Goal: Task Accomplishment & Management: Use online tool/utility

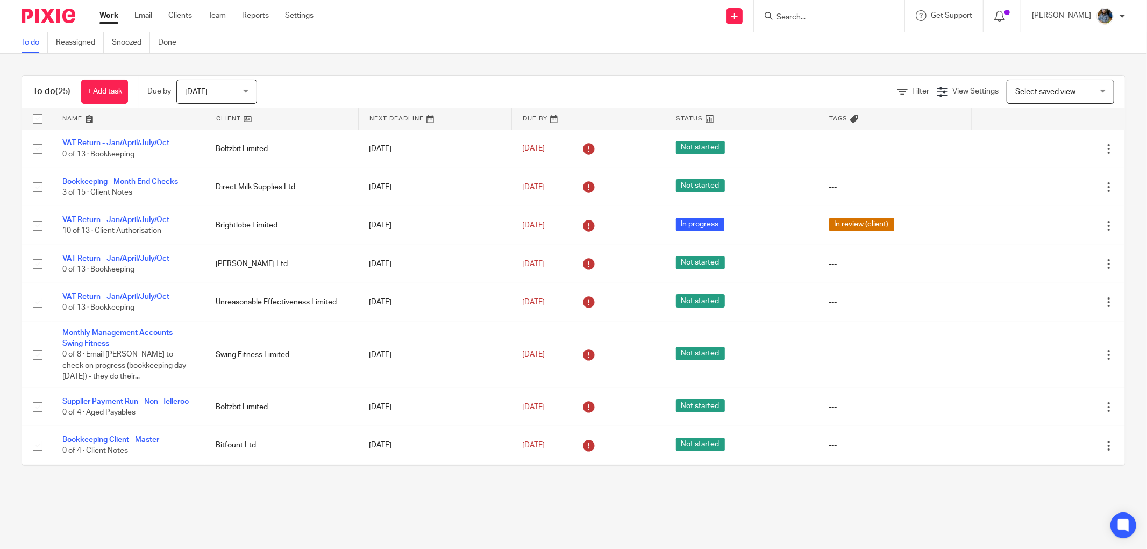
click at [218, 112] on link at bounding box center [281, 119] width 153 height 22
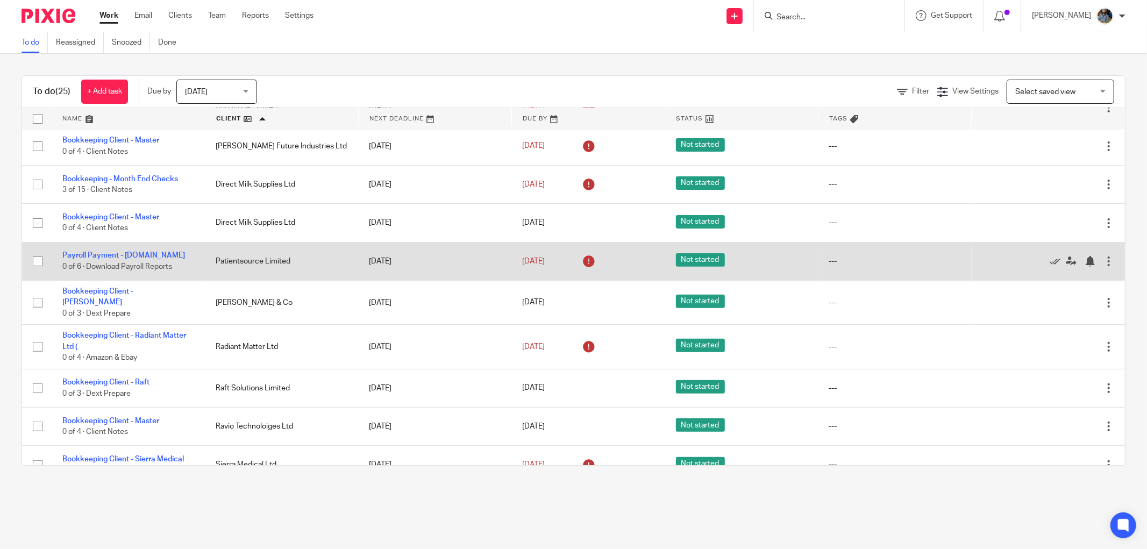
scroll to position [299, 0]
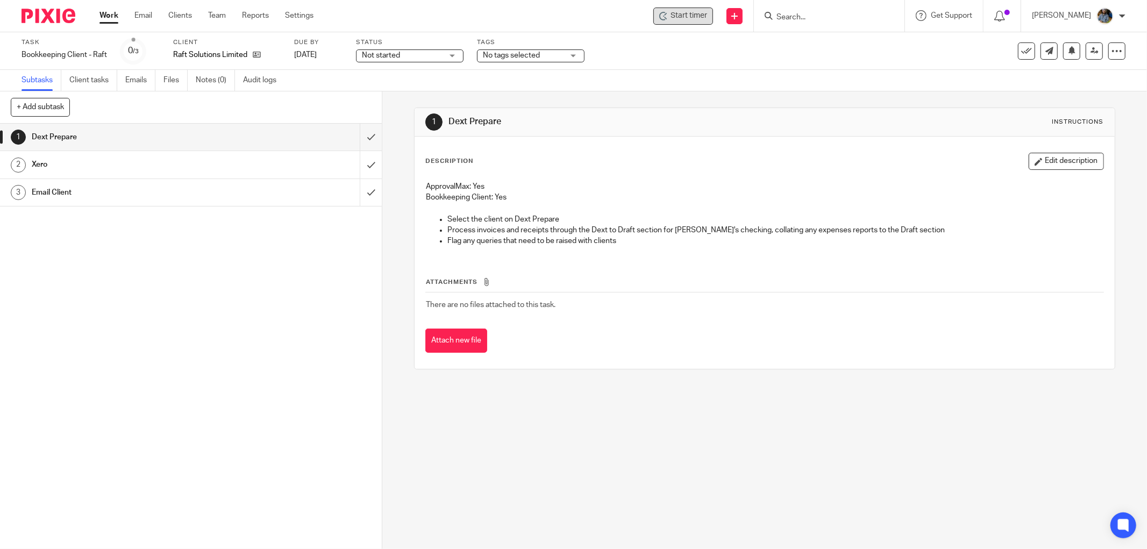
click at [699, 15] on span "Start timer" at bounding box center [689, 15] width 37 height 11
click at [707, 20] on span "Start timer" at bounding box center [689, 15] width 37 height 11
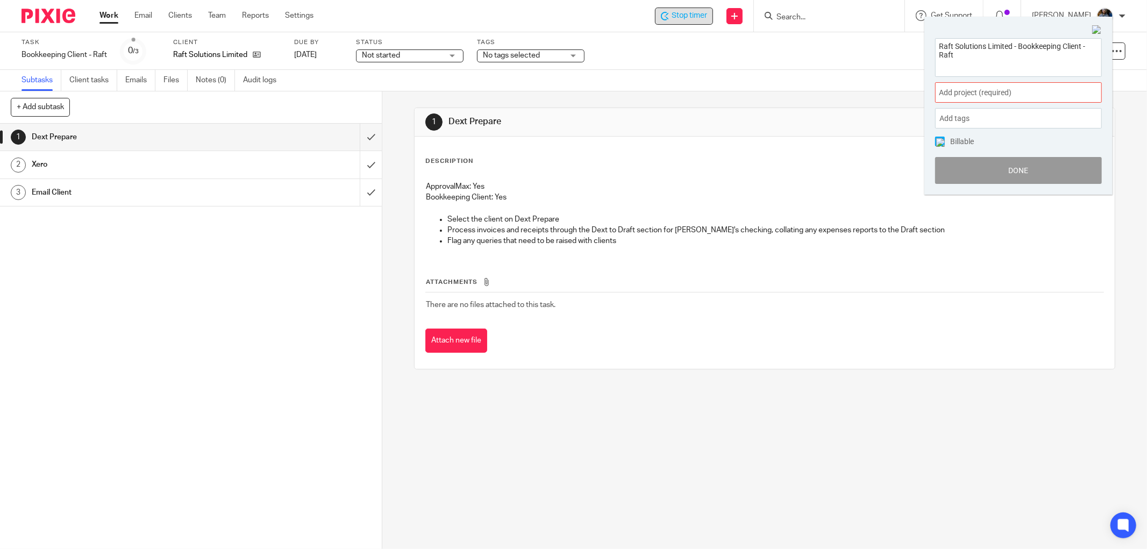
click at [993, 90] on span "Add project (required) :" at bounding box center [1007, 92] width 136 height 11
click at [981, 155] on li "Bookkeeping" at bounding box center [1016, 158] width 140 height 11
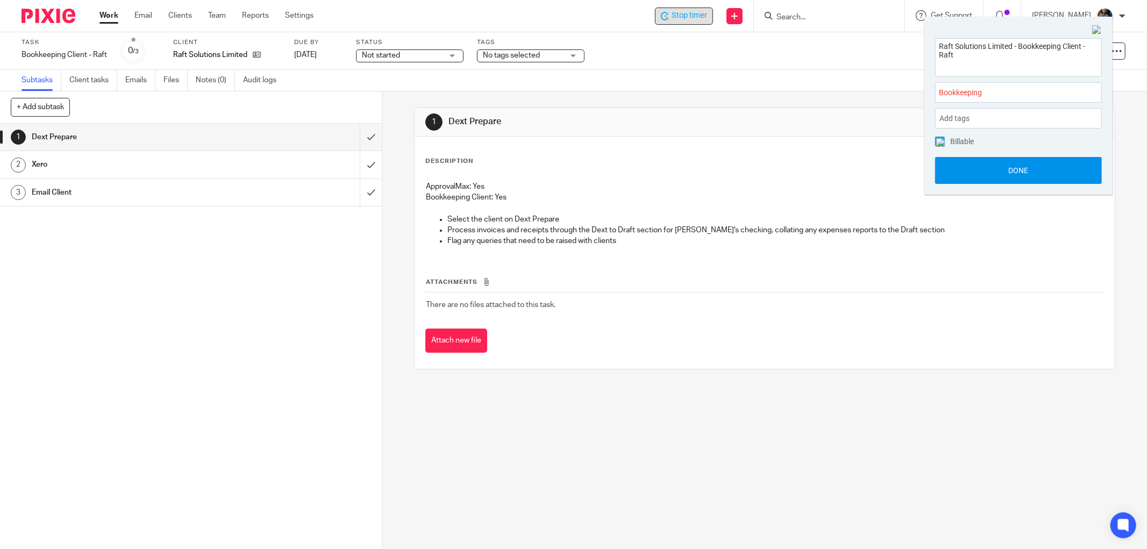
drag, startPoint x: 1020, startPoint y: 170, endPoint x: 1008, endPoint y: 174, distance: 11.7
click at [1020, 170] on button "Done" at bounding box center [1018, 170] width 167 height 27
